Goal: Information Seeking & Learning: Learn about a topic

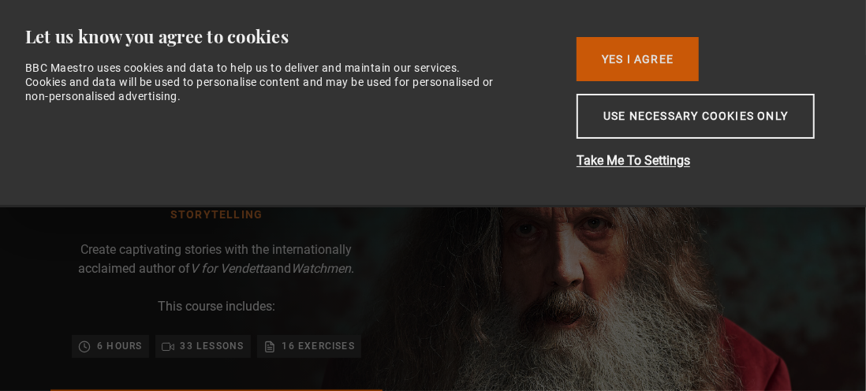
click at [636, 53] on button "Yes I Agree" at bounding box center [638, 59] width 122 height 44
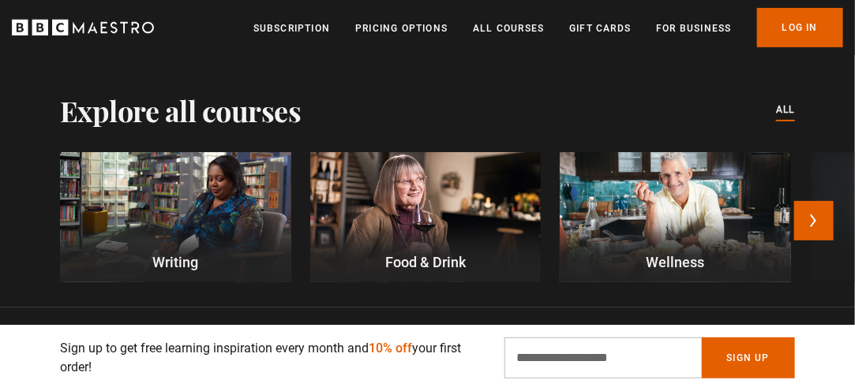
scroll to position [4103, 0]
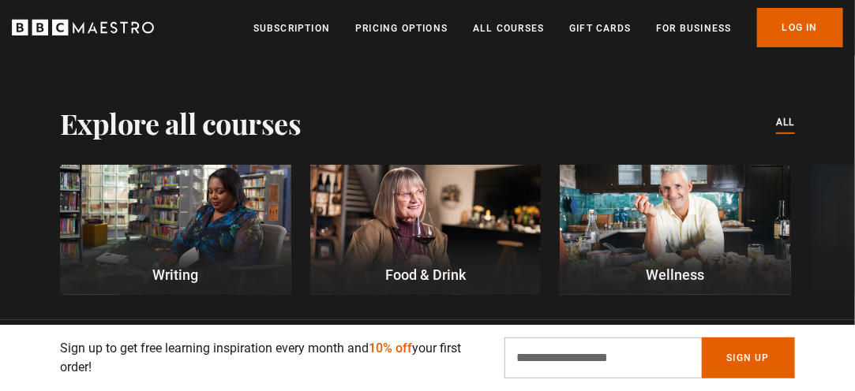
drag, startPoint x: 809, startPoint y: 291, endPoint x: 597, endPoint y: 286, distance: 211.5
click at [817, 214] on button "Next" at bounding box center [813, 233] width 39 height 39
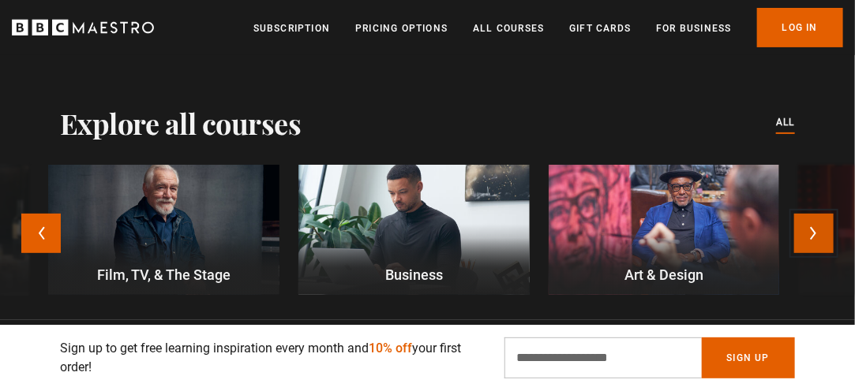
click at [823, 214] on button "Next" at bounding box center [813, 233] width 39 height 39
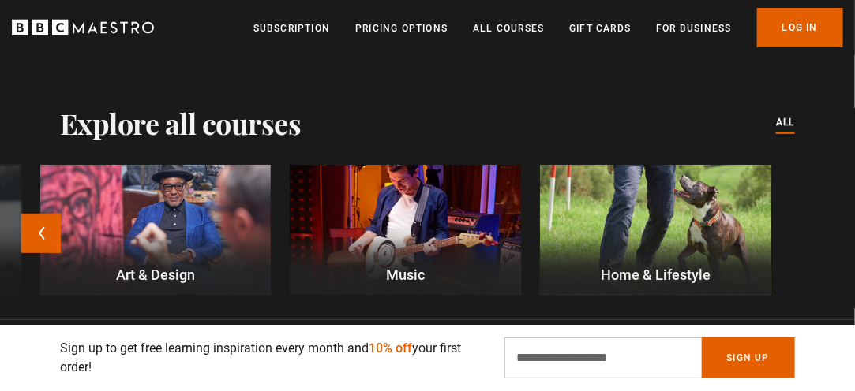
click at [815, 196] on div "Writing Food & Drink Wellness Film, TV, & The Stage Business Art & Design Music…" at bounding box center [427, 239] width 855 height 149
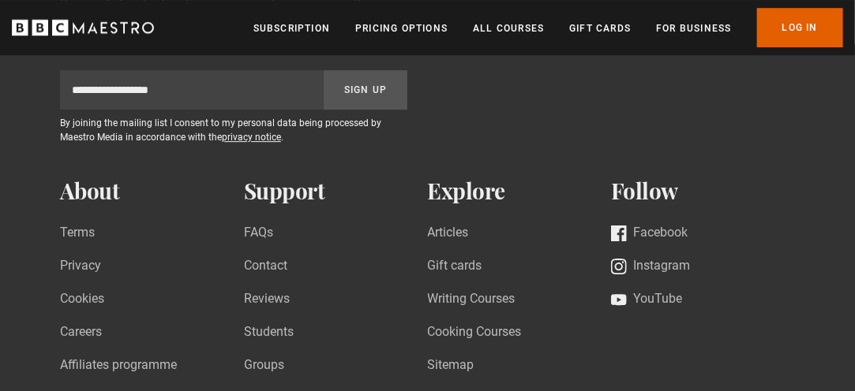
scroll to position [5552, 0]
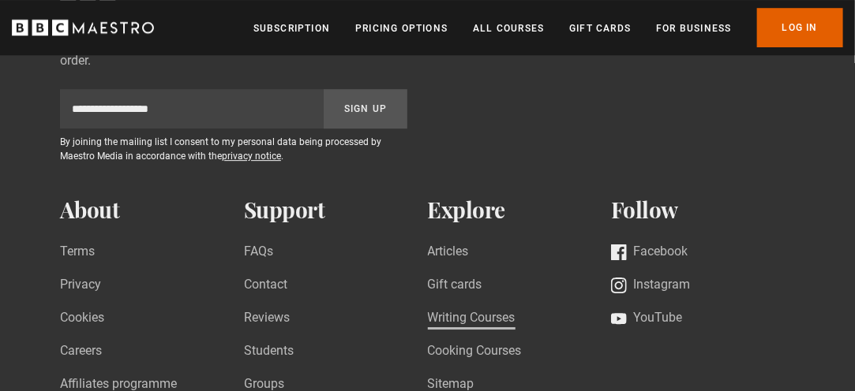
click at [475, 309] on link "Writing Courses" at bounding box center [472, 319] width 88 height 21
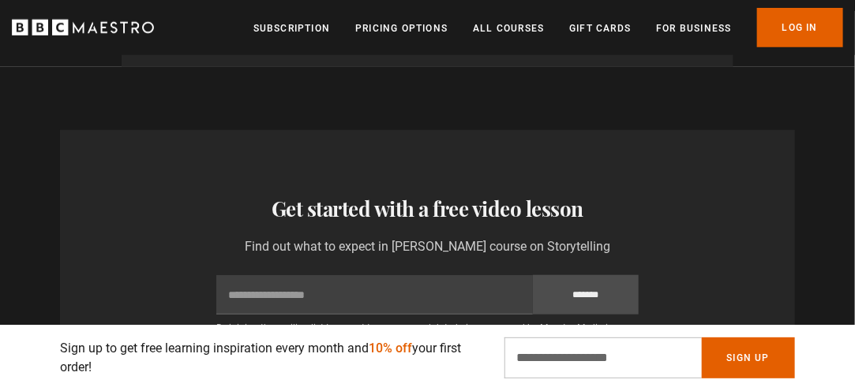
scroll to position [2474, 0]
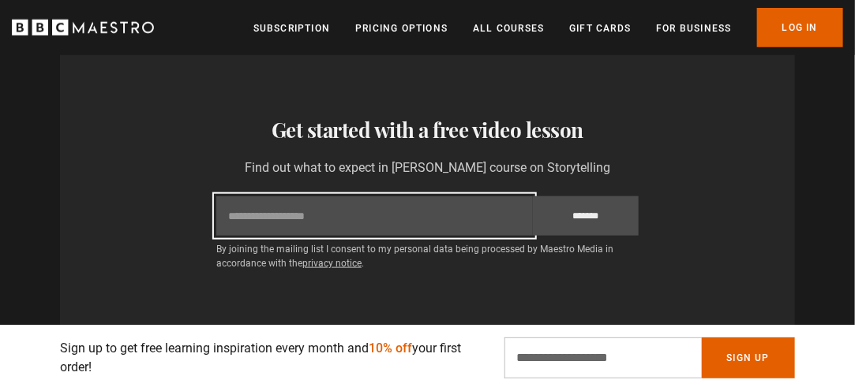
click at [275, 196] on input "Email" at bounding box center [374, 215] width 316 height 39
type input "**********"
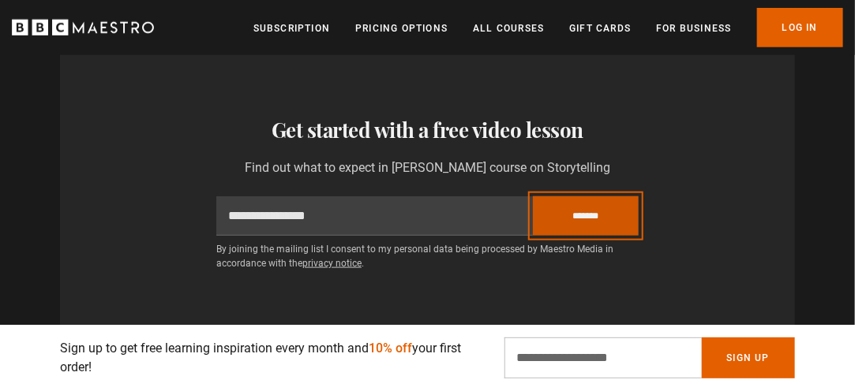
click at [590, 196] on input "*******" at bounding box center [586, 215] width 106 height 39
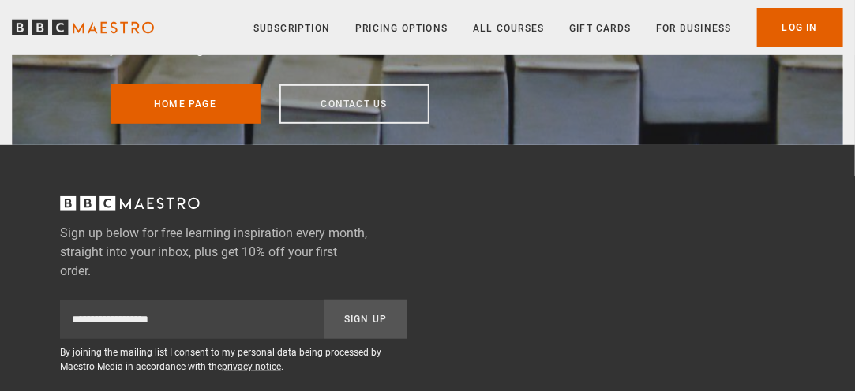
scroll to position [237, 0]
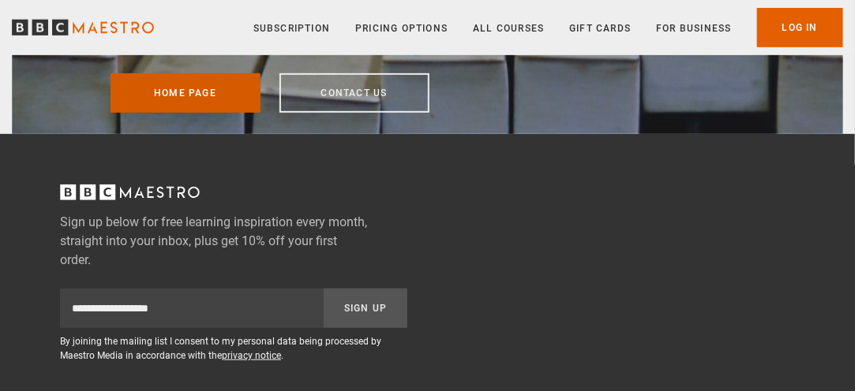
click at [149, 90] on link "Home page" at bounding box center [185, 92] width 150 height 39
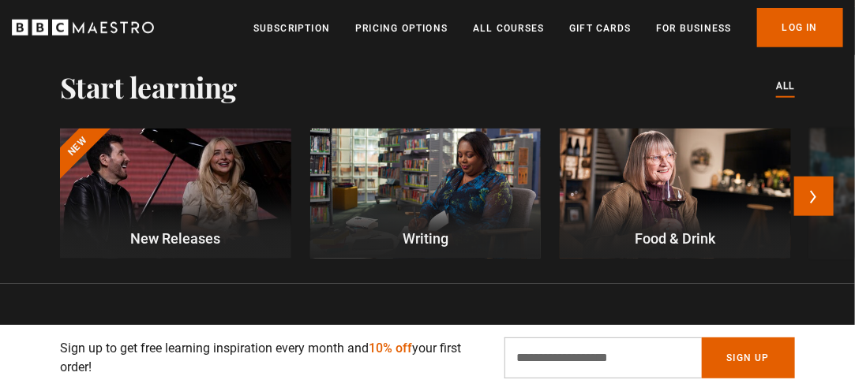
scroll to position [0, 458]
click at [215, 192] on div at bounding box center [175, 194] width 231 height 130
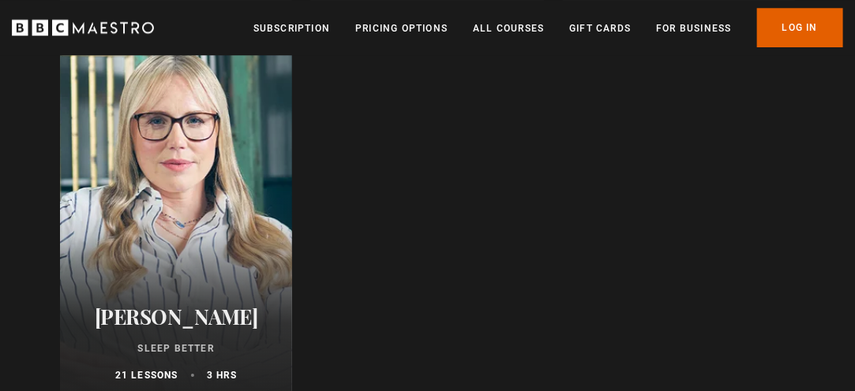
scroll to position [1499, 0]
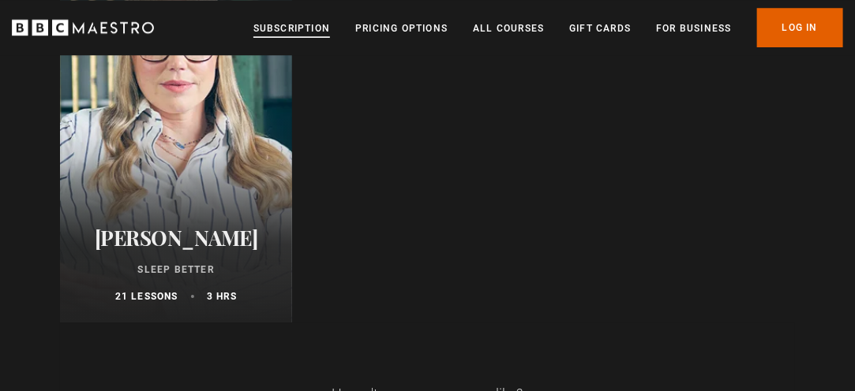
click at [293, 24] on link "Subscription" at bounding box center [291, 29] width 77 height 16
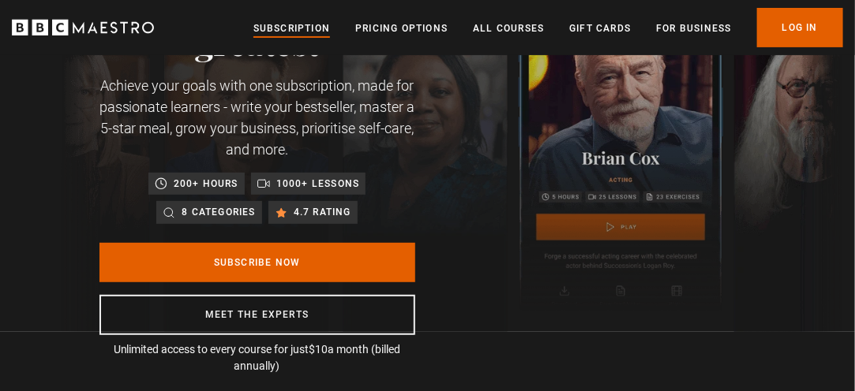
scroll to position [158, 0]
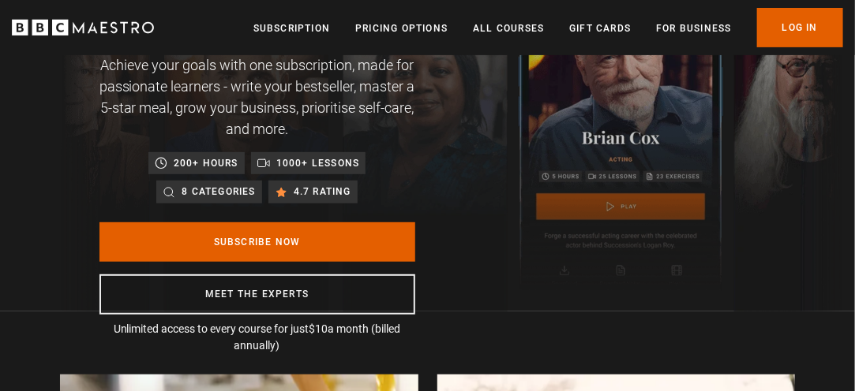
click at [812, 163] on img at bounding box center [451, 136] width 782 height 351
click at [811, 163] on img at bounding box center [451, 136] width 782 height 351
click at [765, 162] on img at bounding box center [451, 136] width 782 height 351
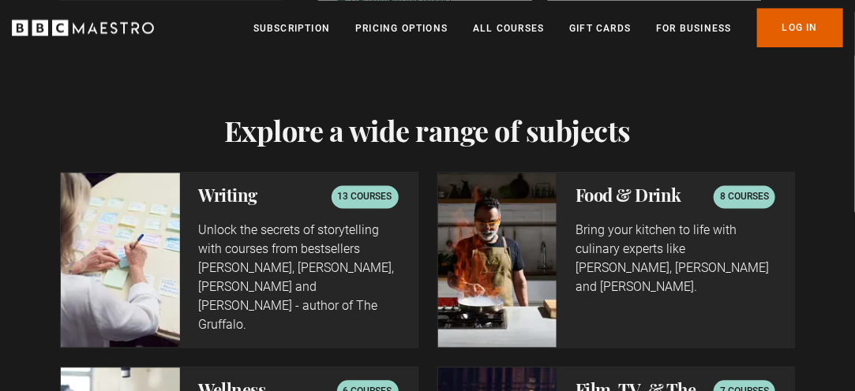
scroll to position [2998, 0]
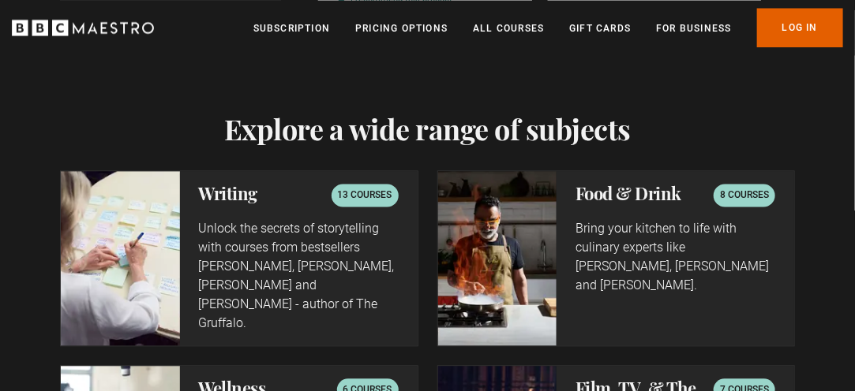
click at [129, 270] on img at bounding box center [120, 258] width 119 height 174
click at [272, 268] on p "Unlock the secrets of storytelling with courses from bestsellers Ken Follett, J…" at bounding box center [299, 276] width 200 height 114
click at [244, 198] on h2 "Writing" at bounding box center [228, 193] width 59 height 19
click at [87, 274] on img at bounding box center [120, 258] width 119 height 174
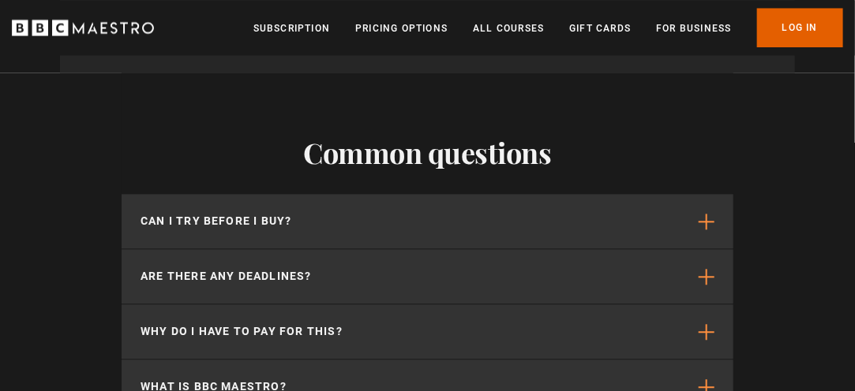
scroll to position [5129, 0]
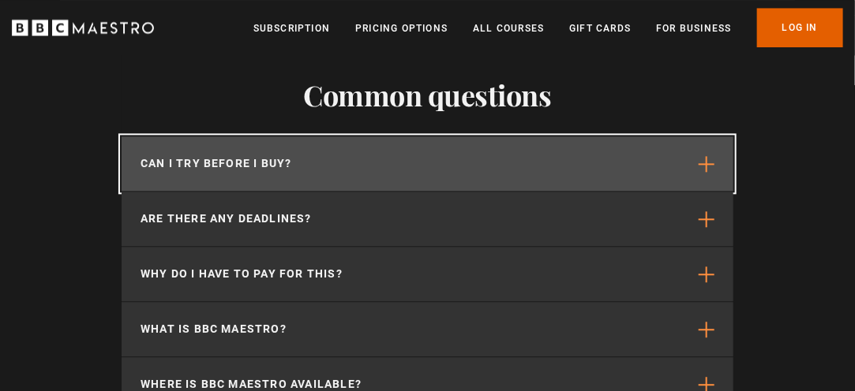
click at [196, 155] on p "Can I try before I buy?" at bounding box center [215, 163] width 151 height 17
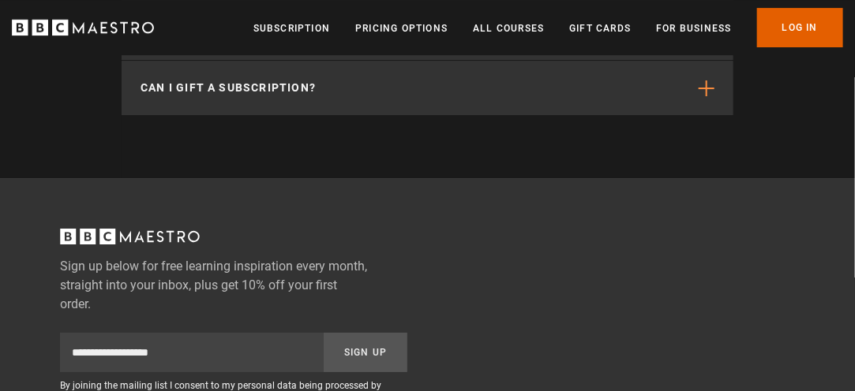
scroll to position [5723, 0]
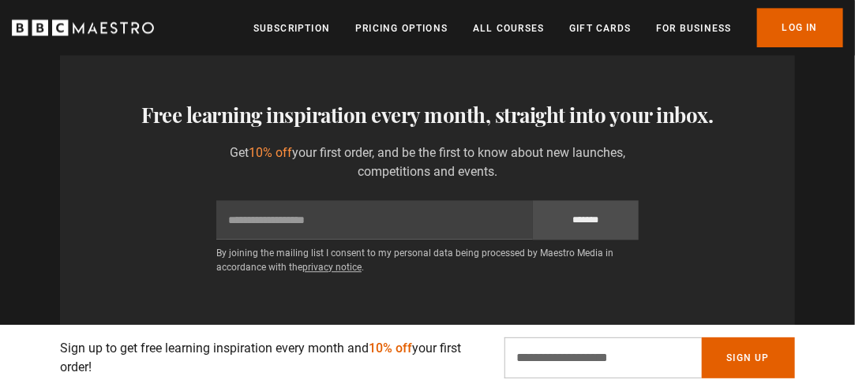
scroll to position [0, 4128]
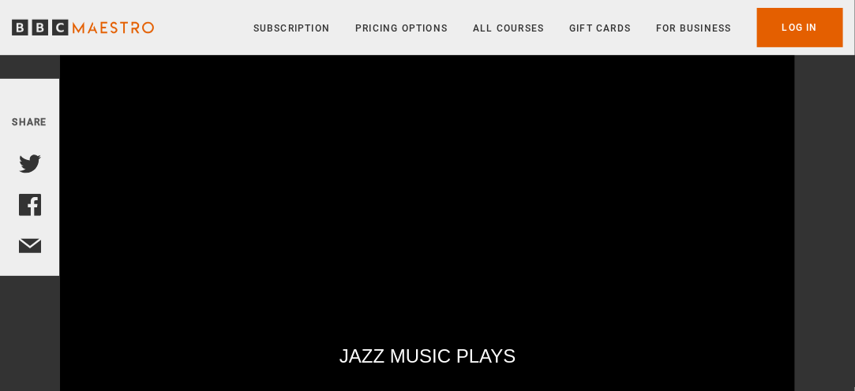
scroll to position [237, 0]
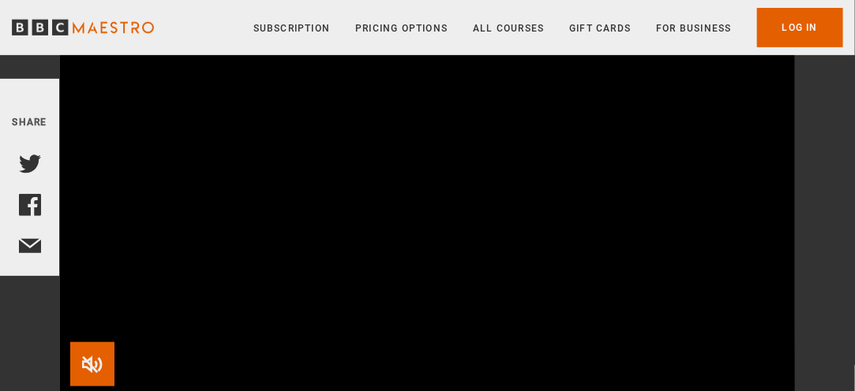
click at [89, 367] on span "Video Player" at bounding box center [92, 364] width 44 height 44
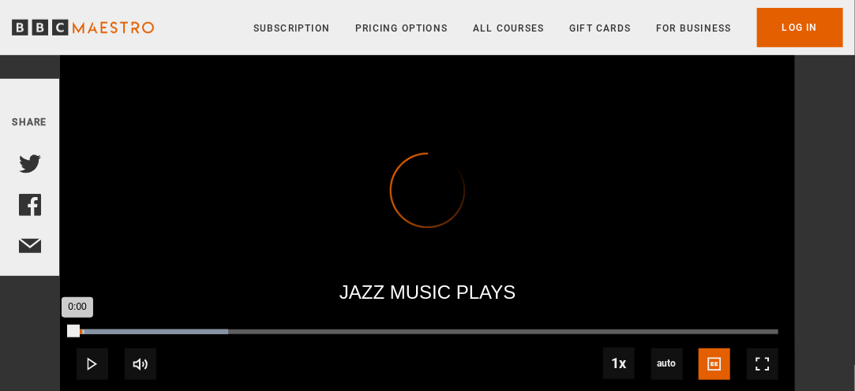
click at [77, 331] on div "0:00" at bounding box center [77, 332] width 1 height 5
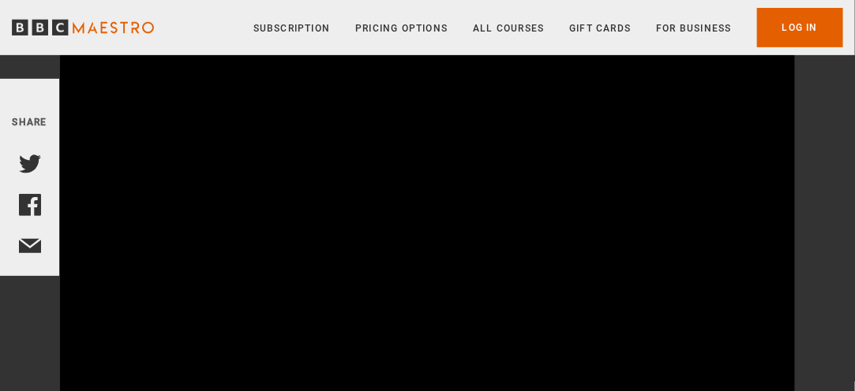
scroll to position [316, 0]
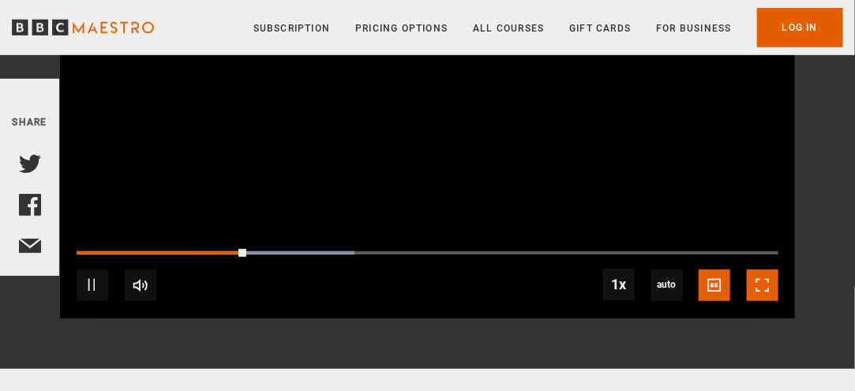
click at [766, 282] on span "Video Player" at bounding box center [762, 286] width 32 height 32
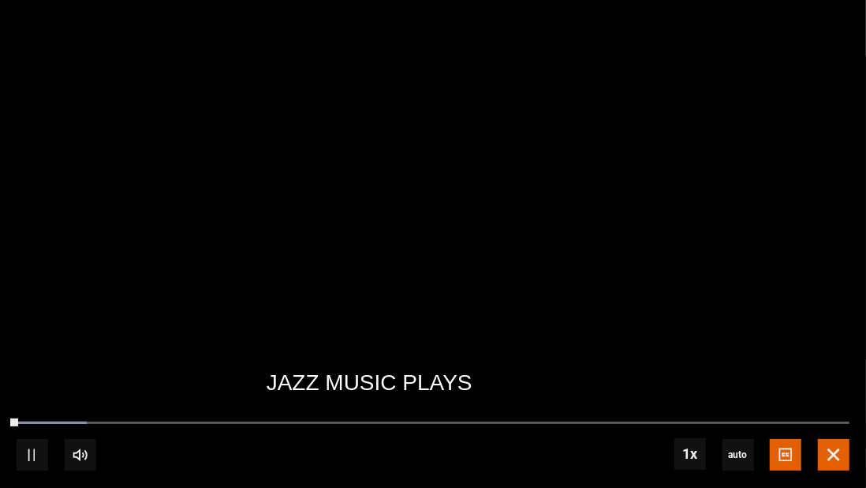
click at [835, 391] on span "Video Player" at bounding box center [834, 455] width 32 height 32
